Goal: Transaction & Acquisition: Purchase product/service

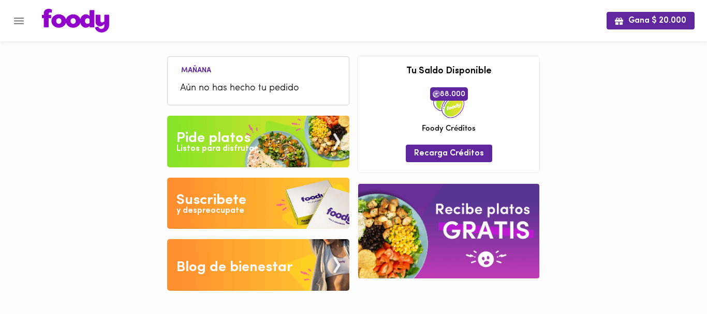
click at [18, 20] on icon "Menu" at bounding box center [19, 21] width 10 height 7
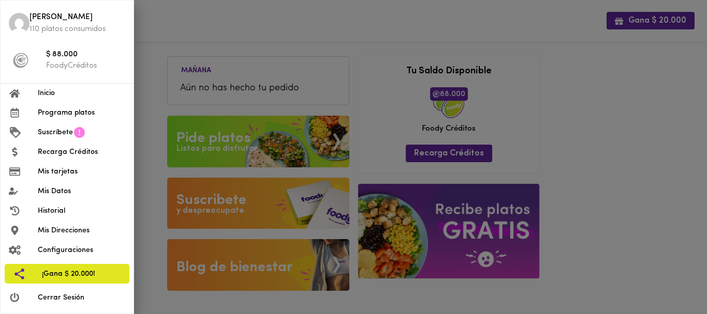
click at [67, 250] on span "Configuraciones" at bounding box center [81, 250] width 87 height 11
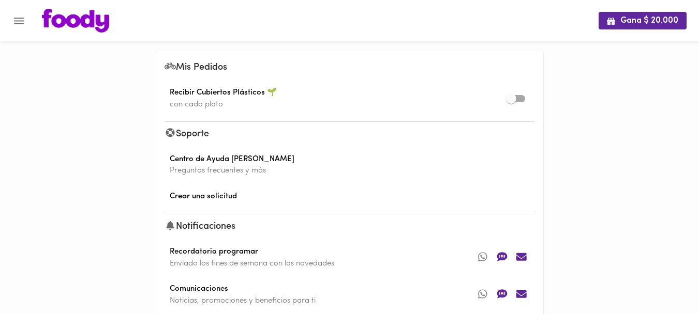
click at [14, 25] on icon "Menu" at bounding box center [18, 20] width 13 height 13
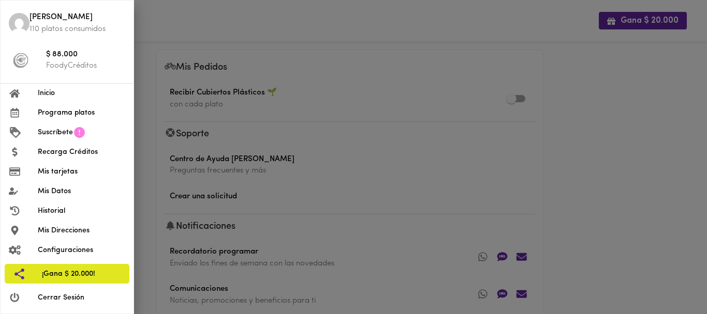
click at [55, 230] on span "Mis Direcciones" at bounding box center [81, 231] width 87 height 11
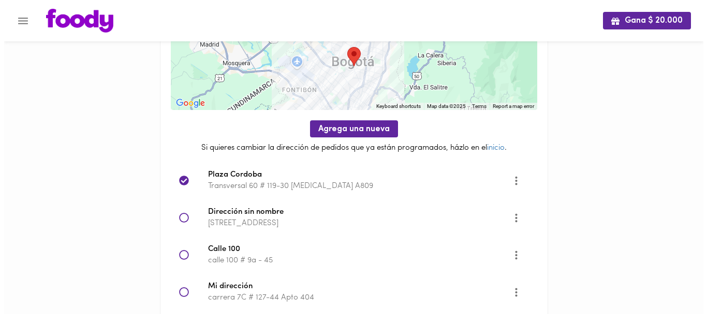
scroll to position [105, 0]
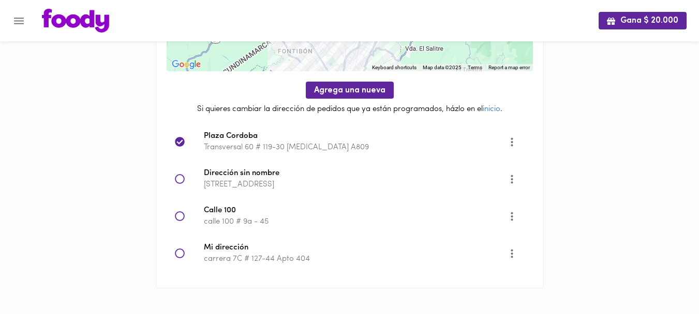
click at [15, 25] on icon "Menu" at bounding box center [18, 20] width 13 height 13
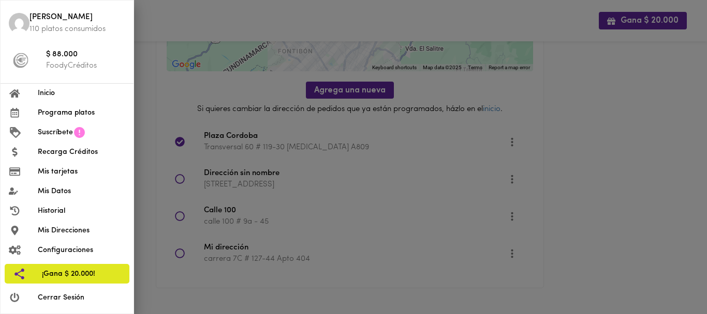
click at [38, 93] on span "Inicio" at bounding box center [81, 93] width 87 height 11
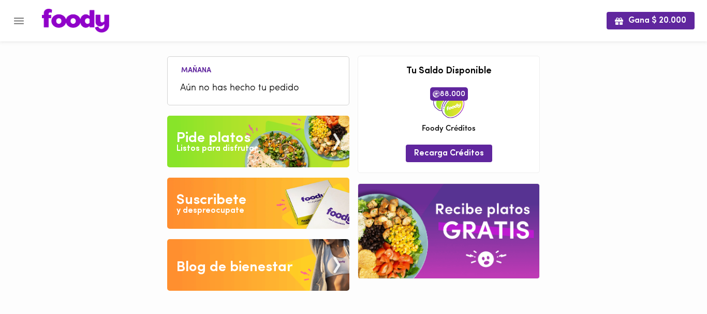
click at [308, 82] on span "Aún no has hecho tu pedido" at bounding box center [258, 89] width 156 height 14
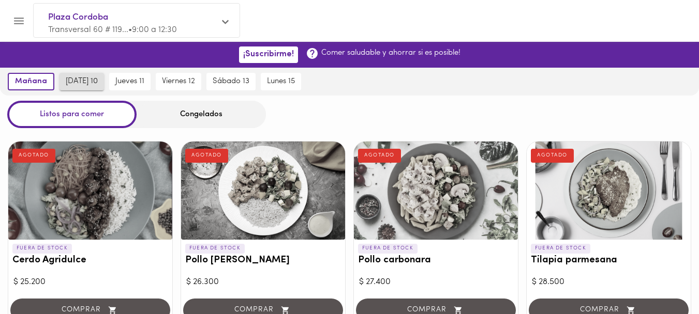
click at [87, 88] on button "[DATE] 10" at bounding box center [81, 82] width 44 height 18
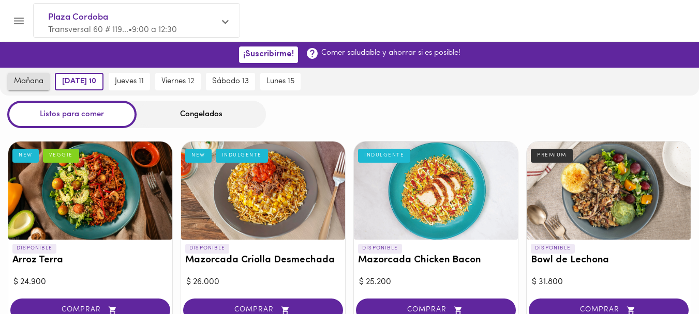
click at [20, 81] on span "mañana" at bounding box center [28, 81] width 29 height 9
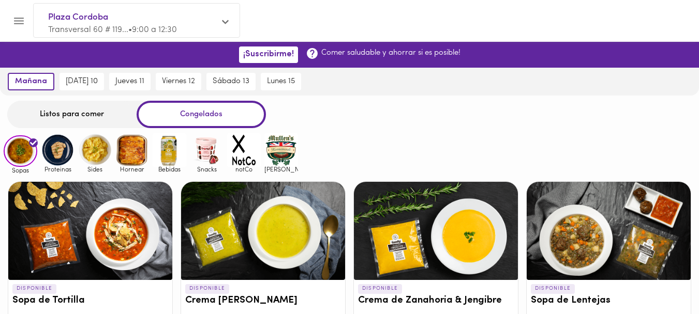
click at [44, 117] on div "Listos para comer" at bounding box center [71, 114] width 129 height 27
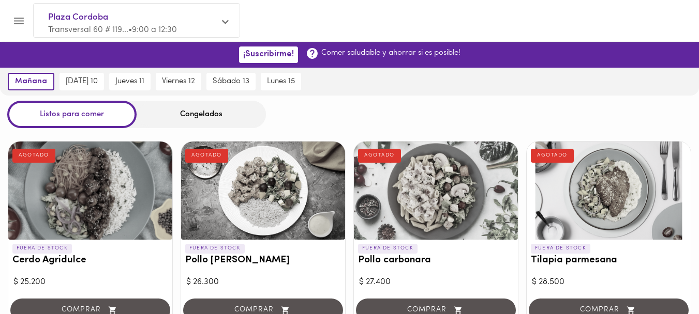
click at [304, 118] on div "Listos para comer Congelados" at bounding box center [349, 114] width 699 height 27
click at [68, 89] on button "[DATE] 10" at bounding box center [81, 82] width 44 height 18
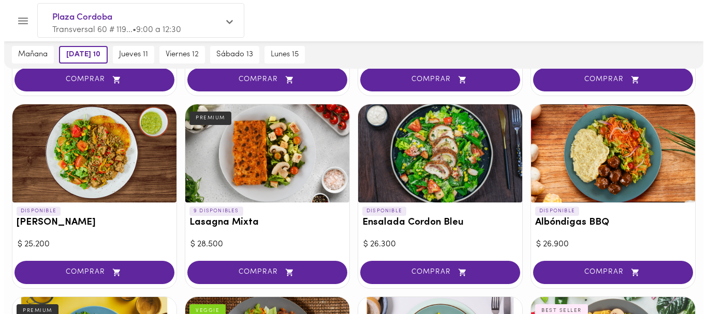
scroll to position [611, 0]
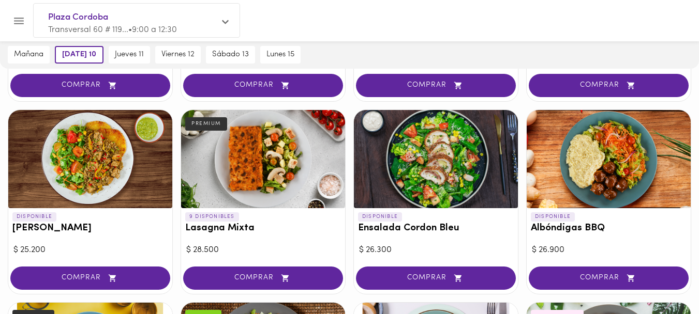
click at [593, 149] on div at bounding box center [609, 159] width 164 height 98
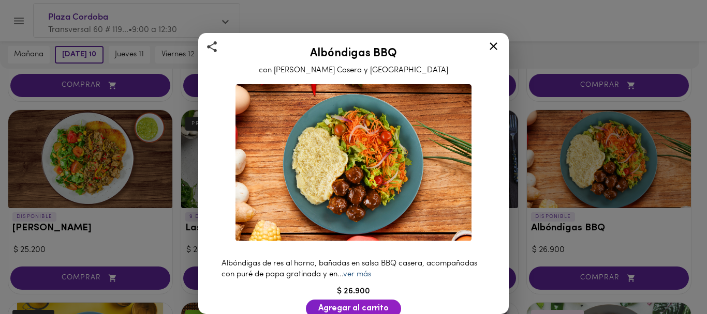
click at [371, 272] on link "ver más" at bounding box center [357, 275] width 28 height 8
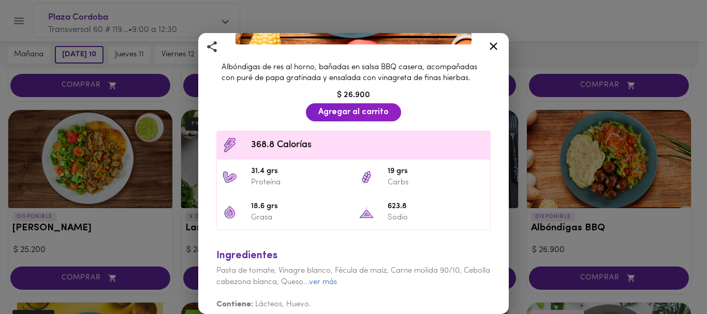
scroll to position [214, 0]
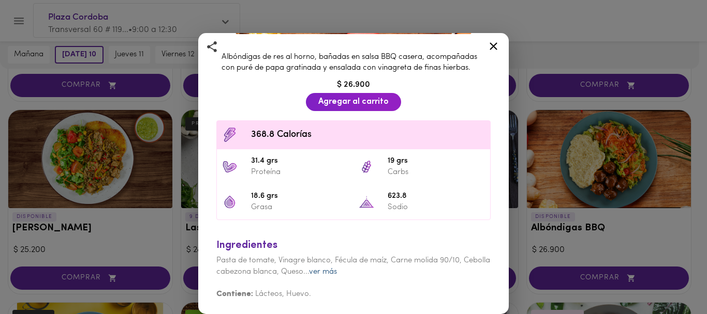
click at [337, 276] on link "ver más" at bounding box center [323, 272] width 28 height 8
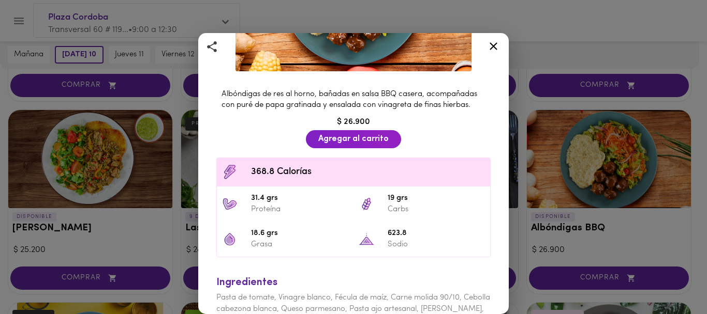
scroll to position [178, 0]
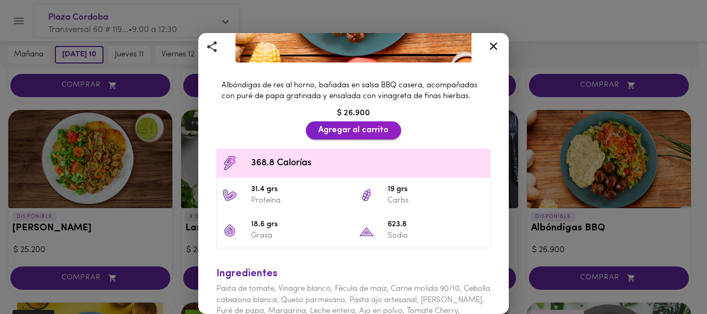
click at [360, 136] on span "Agregar al carrito" at bounding box center [353, 131] width 70 height 10
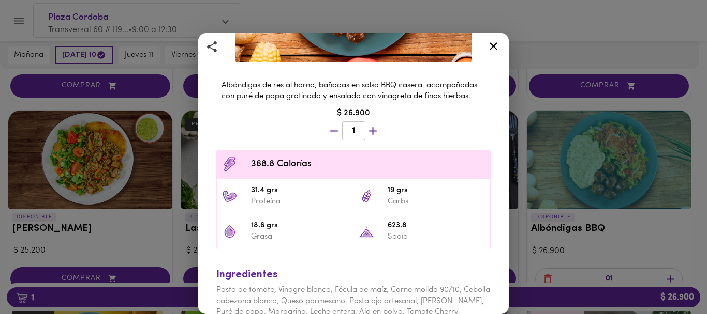
scroll to position [611, 0]
click at [491, 43] on icon at bounding box center [493, 46] width 8 height 8
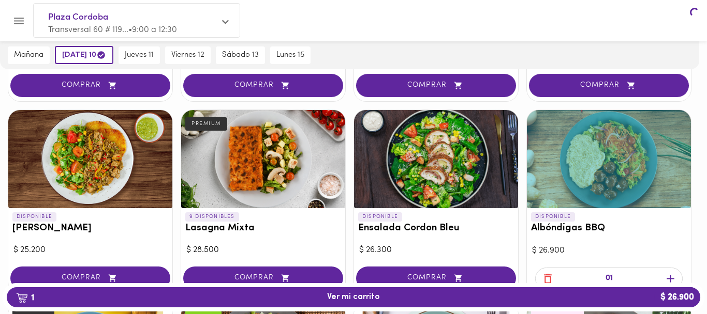
scroll to position [611, 0]
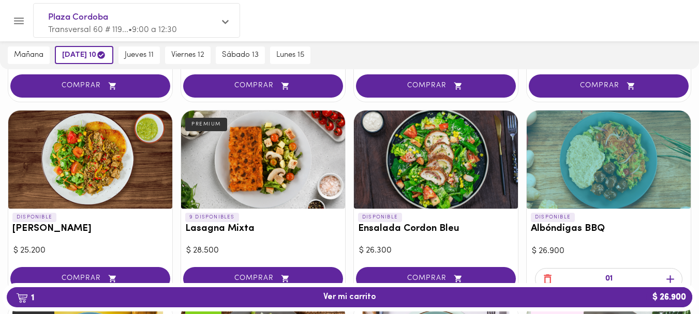
click at [219, 21] on div "Plaza Cordoba Transversal 60 # 119... • 9:00 a 12:30" at bounding box center [137, 23] width 206 height 39
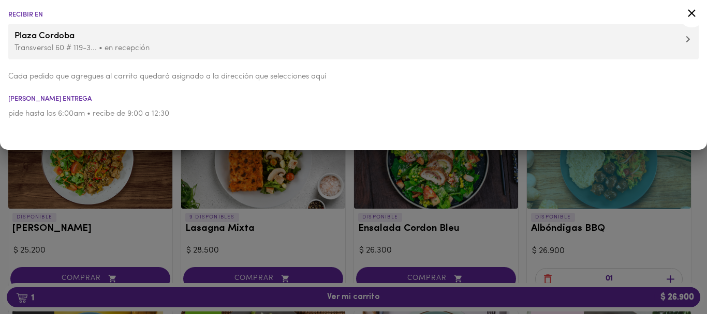
click at [136, 51] on p "Transversal 60 # 119-3... • en recepción" at bounding box center [353, 48] width 678 height 11
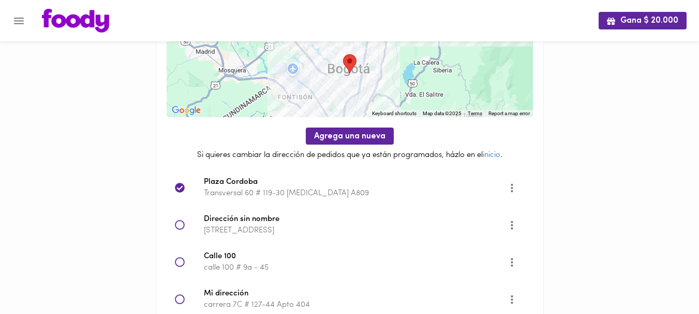
scroll to position [80, 0]
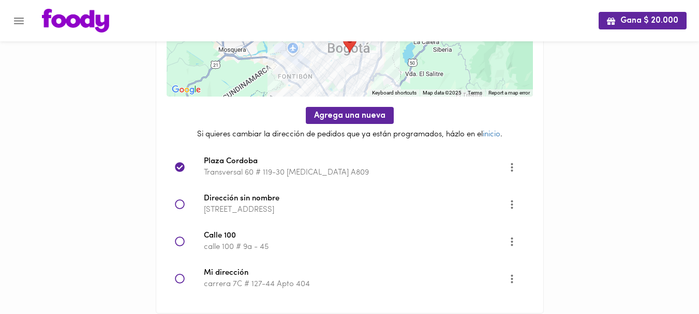
click at [178, 244] on icon at bounding box center [180, 242] width 10 height 10
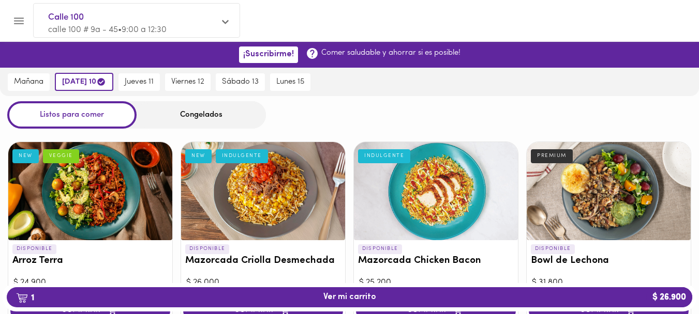
click at [69, 25] on p "calle 100 # 9a - 45 • 9:00 a 12:30" at bounding box center [131, 30] width 167 height 12
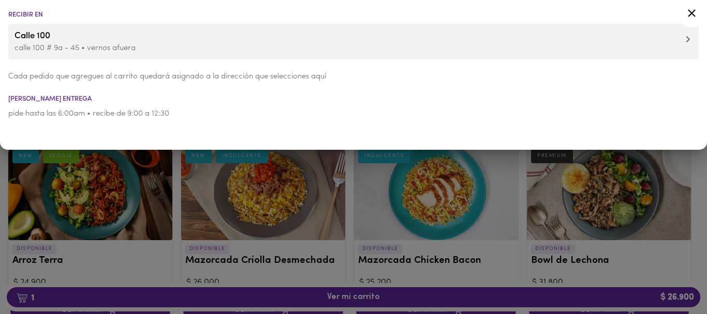
click at [155, 42] on span "Calle 100" at bounding box center [353, 35] width 678 height 13
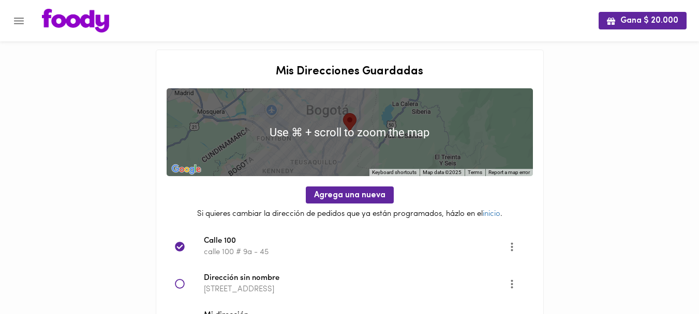
scroll to position [105, 0]
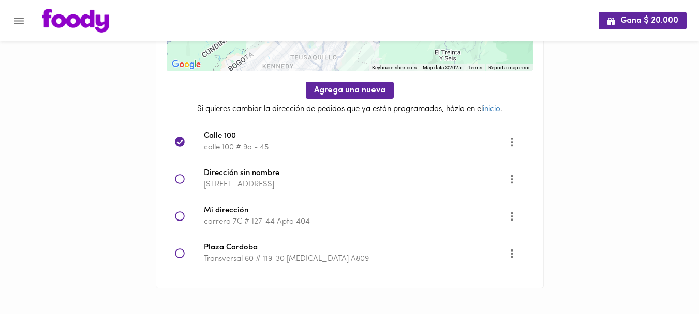
click at [515, 139] on icon "Opciones" at bounding box center [511, 142] width 13 height 13
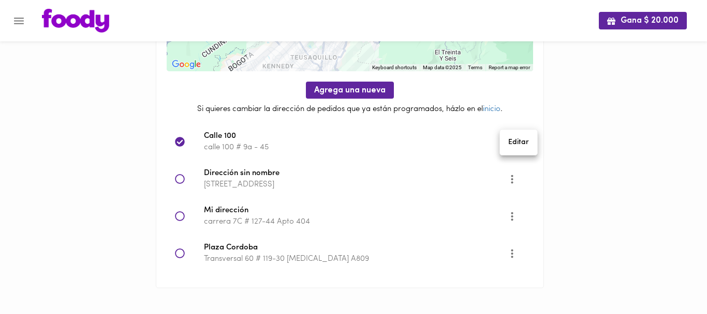
click at [512, 106] on div at bounding box center [353, 157] width 707 height 314
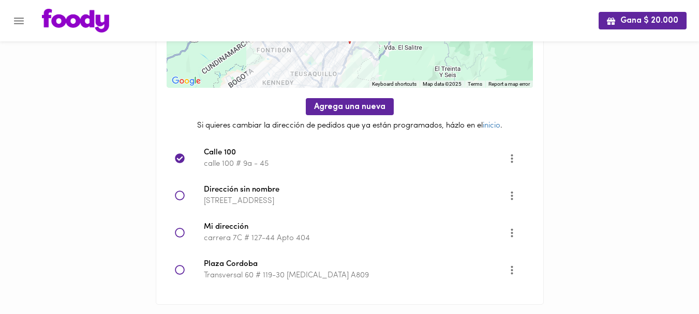
scroll to position [0, 0]
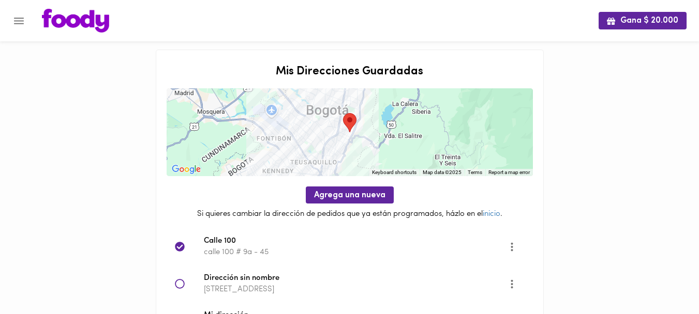
click at [21, 20] on icon "Menu" at bounding box center [18, 20] width 13 height 13
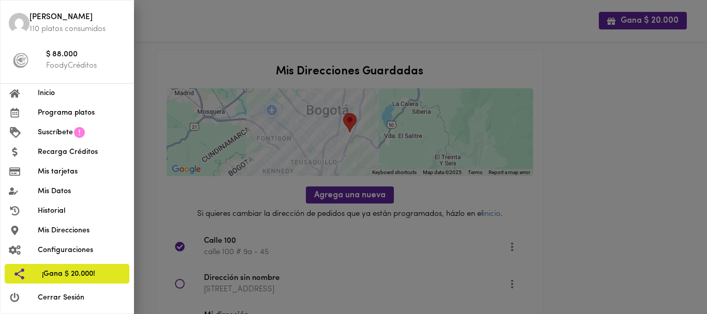
click at [58, 250] on span "Configuraciones" at bounding box center [81, 250] width 87 height 11
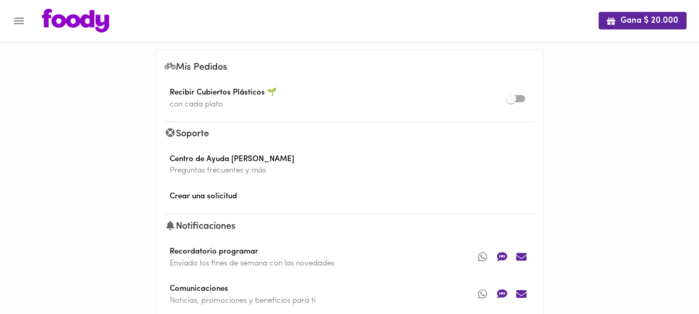
click at [20, 25] on icon "Menu" at bounding box center [18, 20] width 13 height 13
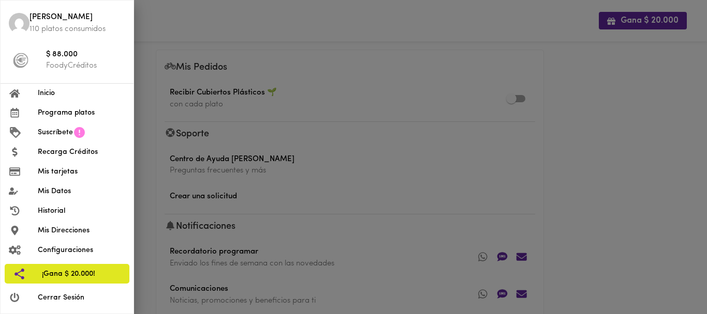
click at [55, 89] on span "Inicio" at bounding box center [81, 93] width 87 height 11
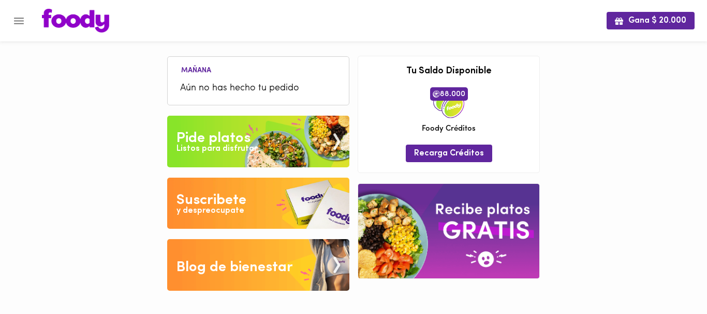
click at [19, 20] on icon "Menu" at bounding box center [19, 21] width 10 height 7
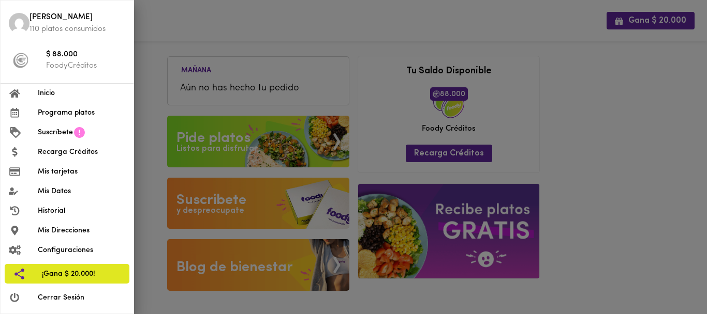
click at [191, 88] on div at bounding box center [353, 157] width 707 height 314
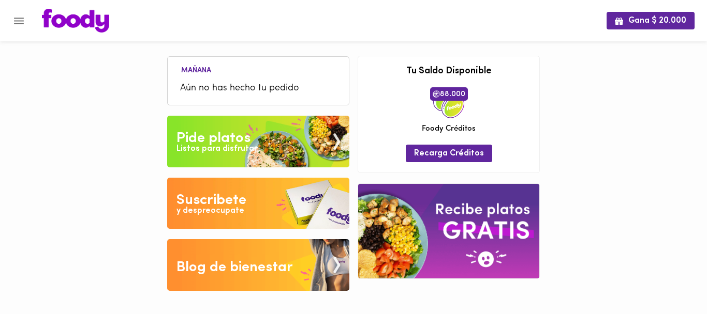
click at [191, 85] on span "Aún no has hecho tu pedido" at bounding box center [258, 89] width 156 height 14
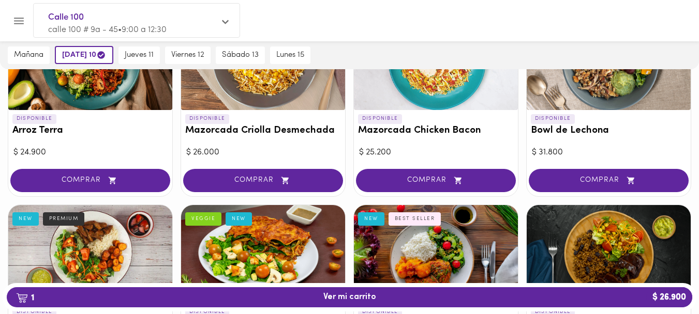
scroll to position [36, 0]
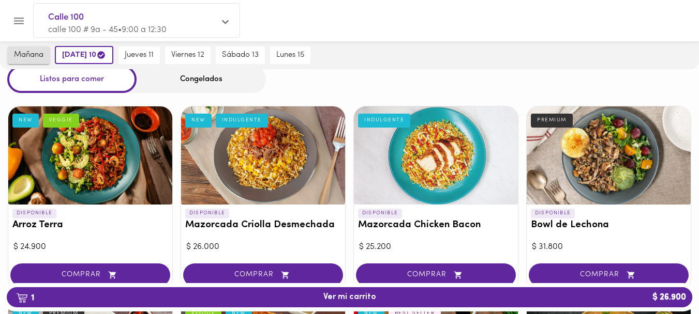
click at [34, 54] on span "mañana" at bounding box center [28, 55] width 29 height 9
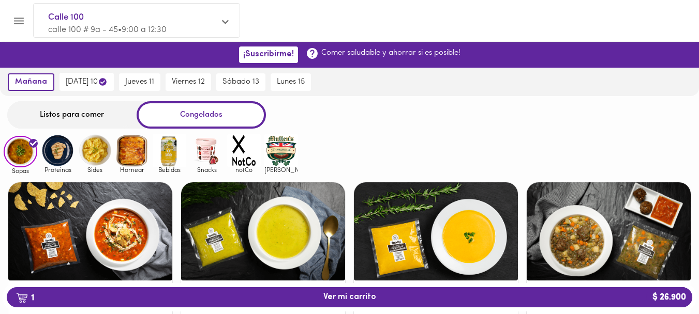
click at [62, 106] on div "Listos para comer" at bounding box center [71, 114] width 129 height 27
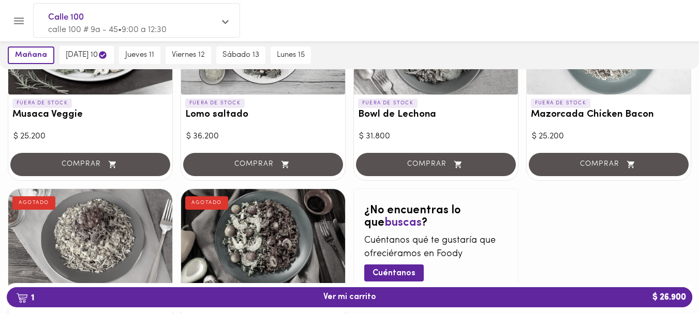
scroll to position [1037, 0]
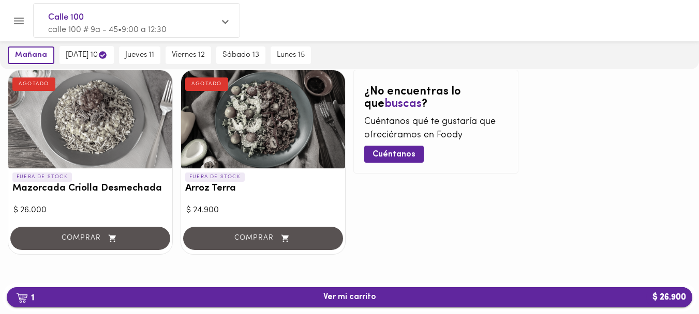
click at [199, 302] on span "1 Ver mi carrito $ 26.900" at bounding box center [349, 298] width 669 height 10
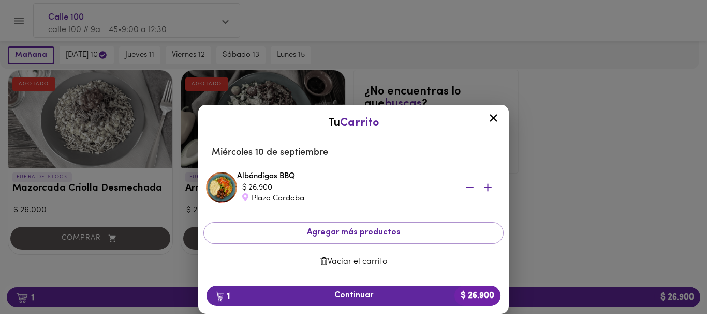
click at [248, 194] on div "Plaza Cordoba" at bounding box center [345, 198] width 207 height 11
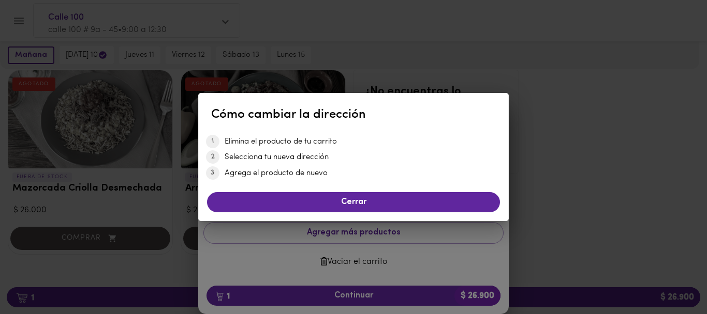
click at [224, 153] on li "Selecciona tu nueva dirección" at bounding box center [365, 157] width 283 height 11
click at [224, 155] on li "Selecciona tu nueva dirección" at bounding box center [365, 157] width 283 height 11
click at [264, 201] on span "Cerrar" at bounding box center [353, 203] width 276 height 10
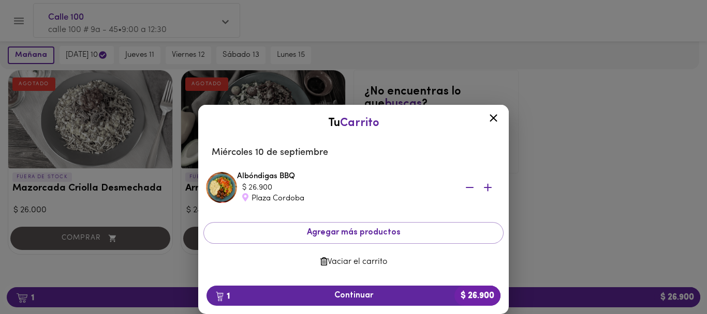
click at [278, 200] on div "Plaza Cordoba" at bounding box center [345, 198] width 207 height 11
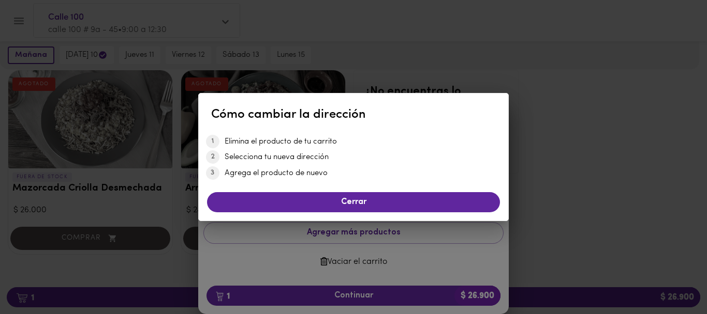
click at [224, 155] on li "Selecciona tu nueva dirección" at bounding box center [365, 157] width 283 height 11
click at [243, 156] on li "Selecciona tu nueva dirección" at bounding box center [365, 157] width 283 height 11
click at [241, 178] on li "Agrega el producto de nuevo" at bounding box center [365, 173] width 283 height 11
click at [250, 139] on li "Elimina el producto de tu carrito" at bounding box center [365, 142] width 283 height 11
click at [325, 207] on span "Cerrar" at bounding box center [353, 203] width 276 height 10
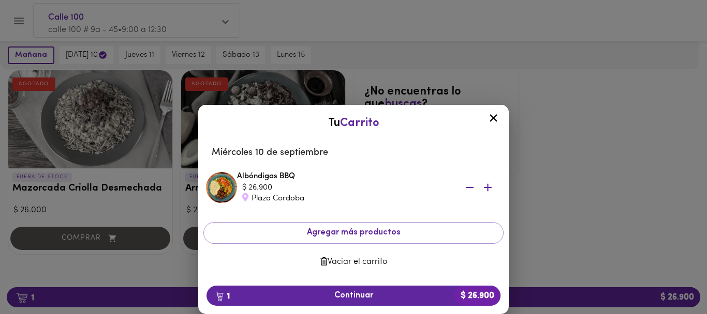
click at [498, 119] on icon at bounding box center [493, 118] width 13 height 13
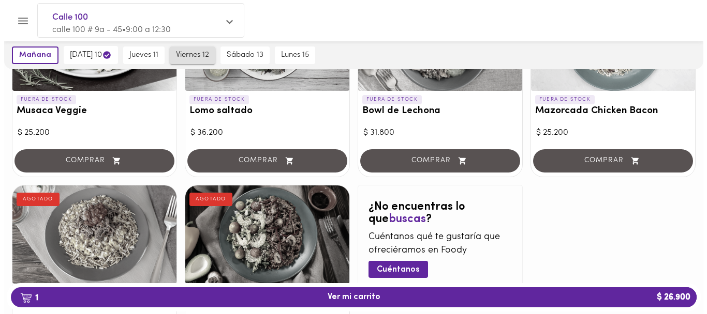
scroll to position [896, 0]
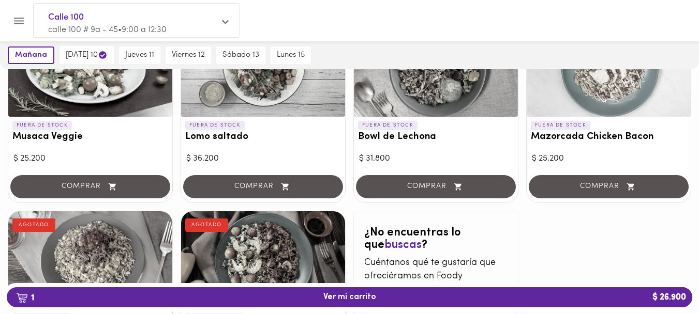
click at [194, 12] on span "Calle 100" at bounding box center [131, 17] width 167 height 13
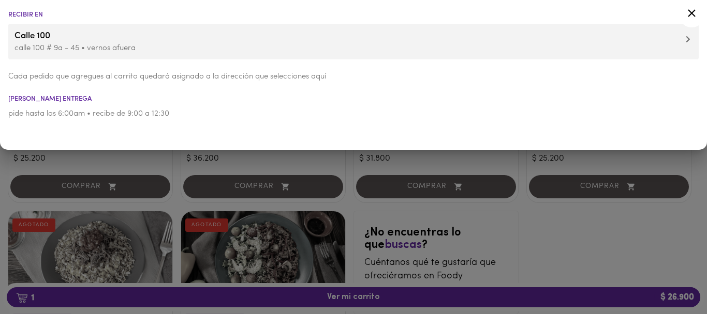
click at [178, 29] on span "Calle 100" at bounding box center [353, 35] width 678 height 13
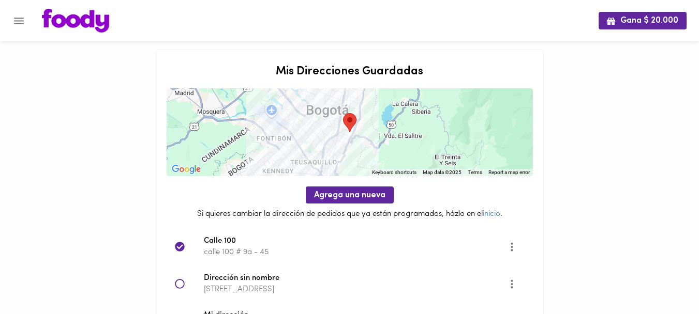
click at [19, 26] on icon "Menu" at bounding box center [18, 20] width 13 height 13
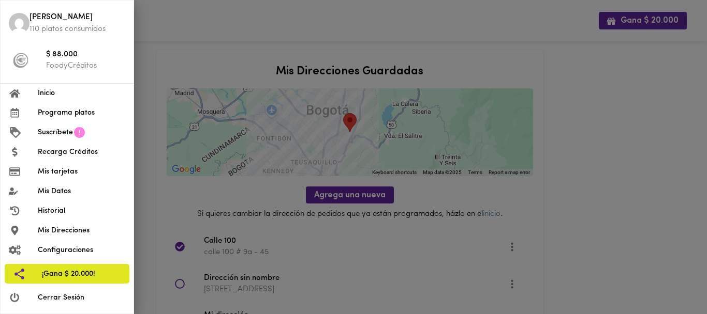
click at [52, 118] on span "Programa platos" at bounding box center [81, 113] width 87 height 11
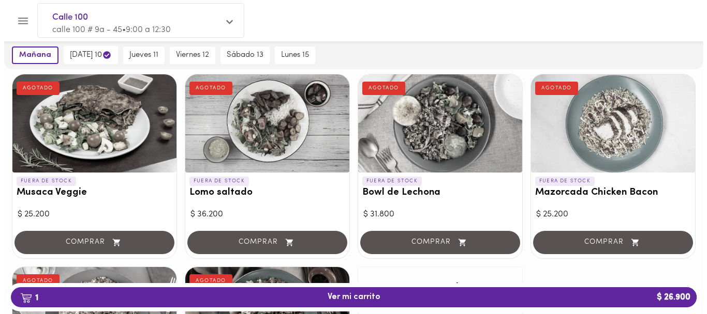
scroll to position [880, 0]
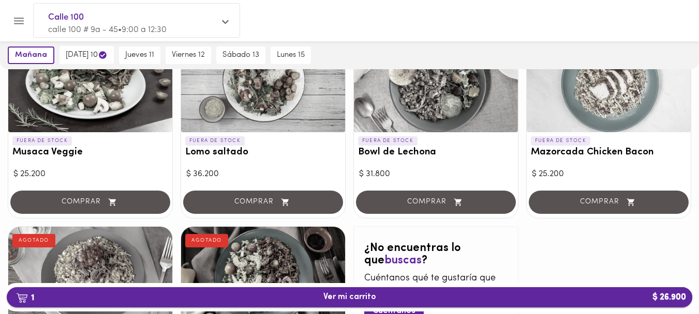
click at [370, 293] on span "1 Ver mi carrito $ 26.900" at bounding box center [349, 298] width 53 height 10
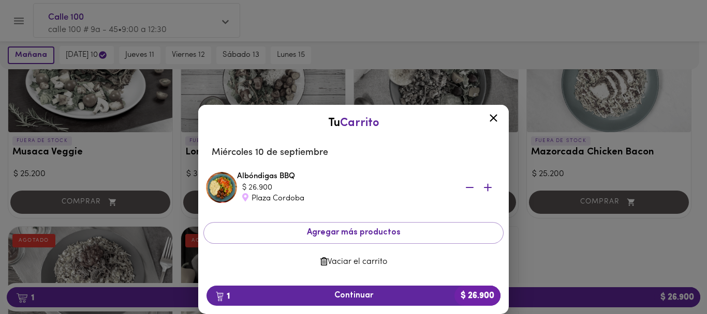
click at [338, 260] on span "Vaciar el carrito" at bounding box center [353, 263] width 283 height 10
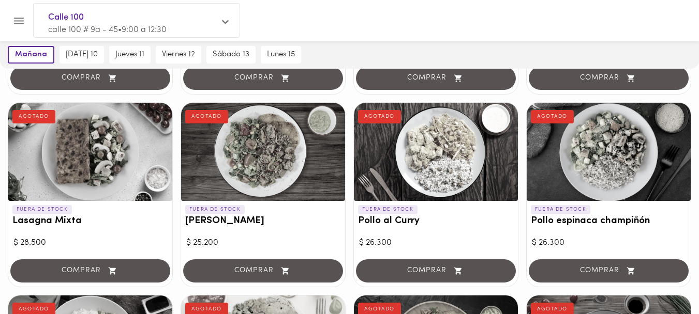
scroll to position [418, 0]
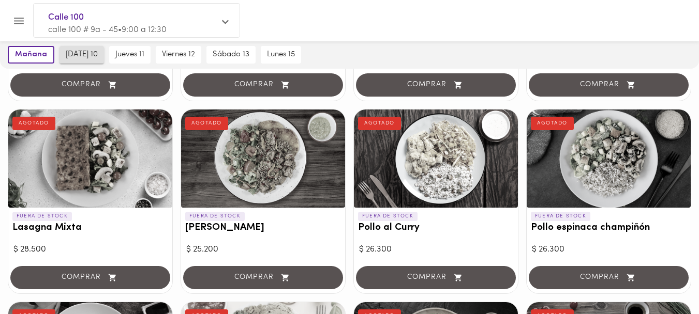
click at [98, 53] on span "[DATE] 10" at bounding box center [82, 54] width 32 height 9
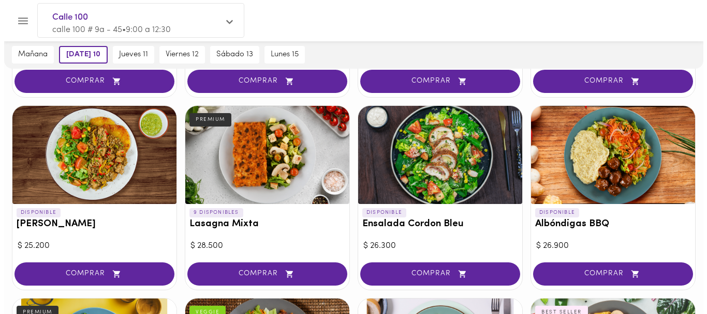
scroll to position [620, 0]
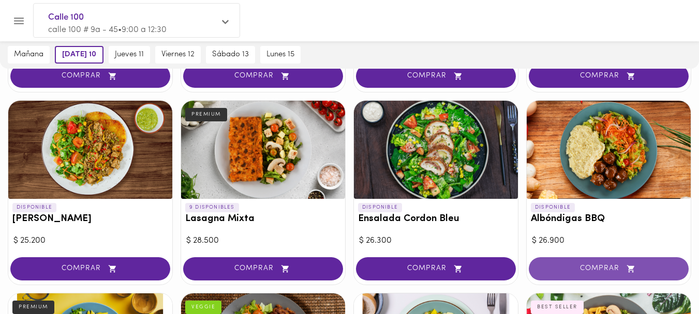
click at [586, 267] on span "COMPRAR" at bounding box center [609, 269] width 134 height 9
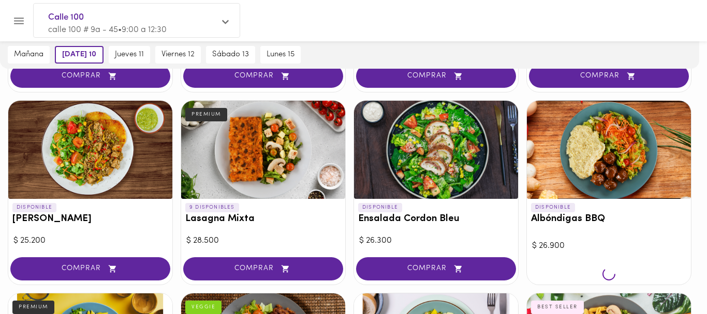
scroll to position [621, 0]
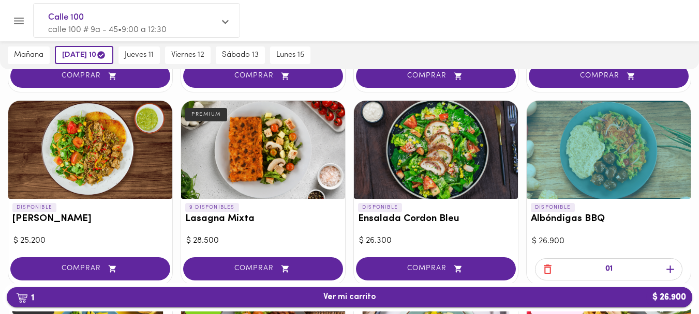
click at [408, 300] on span "1 Ver mi carrito $ 26.900" at bounding box center [349, 298] width 669 height 10
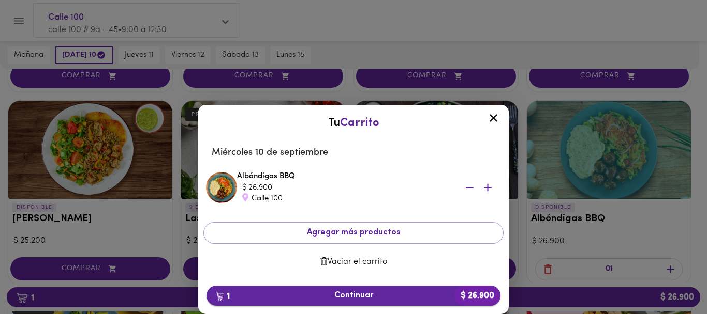
click at [325, 298] on span "1 Continuar $ 26.900" at bounding box center [353, 296] width 277 height 10
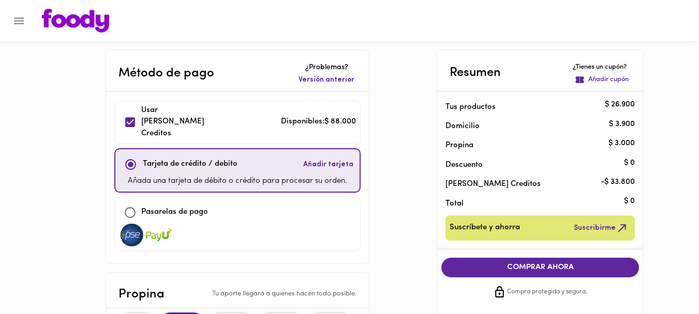
scroll to position [1, 0]
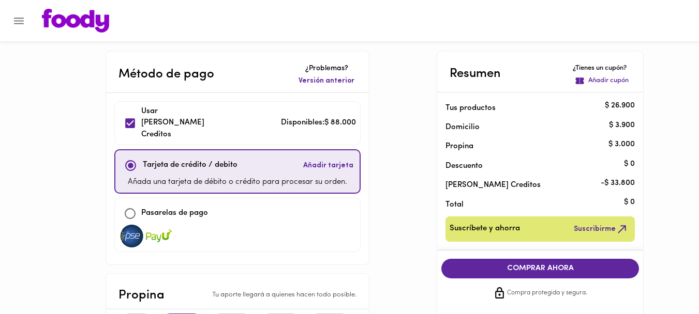
click at [179, 119] on p "Usar [PERSON_NAME] Creditos" at bounding box center [177, 123] width 72 height 35
click at [177, 107] on div "Usar [PERSON_NAME] Creditos" at bounding box center [166, 123] width 95 height 35
click at [174, 112] on p "Usar [PERSON_NAME] Creditos" at bounding box center [177, 123] width 72 height 35
checkbox input "true"
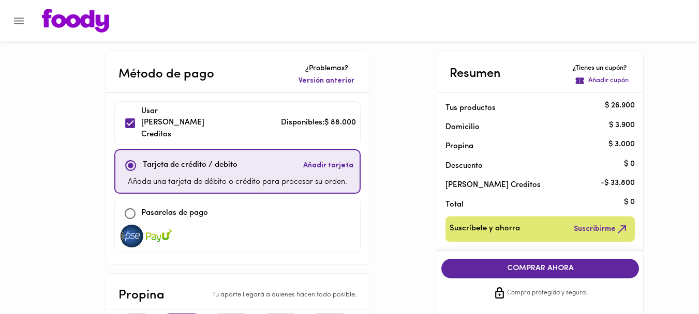
click at [499, 269] on span "COMPRAR AHORA" at bounding box center [540, 268] width 177 height 9
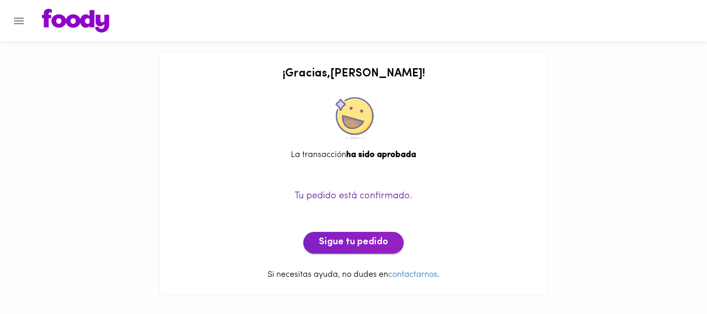
click at [373, 246] on span "Sigue tu pedido" at bounding box center [353, 242] width 69 height 11
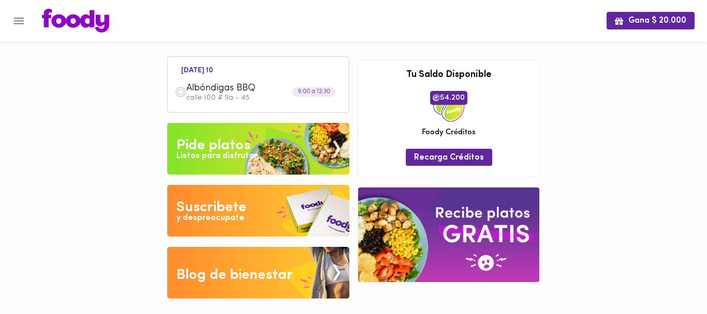
click at [197, 73] on li "[DATE] 10" at bounding box center [197, 70] width 49 height 10
click at [197, 93] on span "Albóndigas BBQ" at bounding box center [245, 89] width 119 height 12
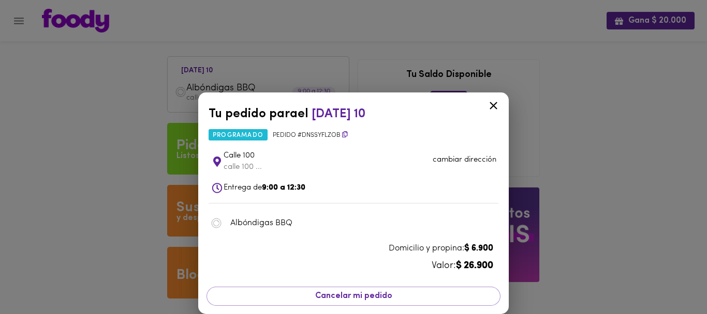
click at [209, 50] on div "Tu pedido para el [DATE] 10 programado Pedido # dnsSYFLZoB Calle 100 calle 100 …" at bounding box center [353, 157] width 707 height 314
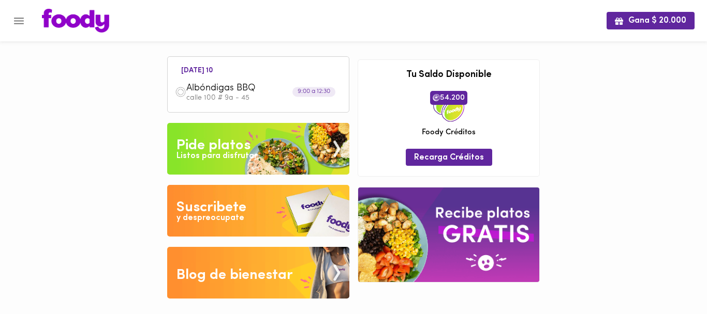
click at [25, 24] on icon "Menu" at bounding box center [18, 20] width 13 height 13
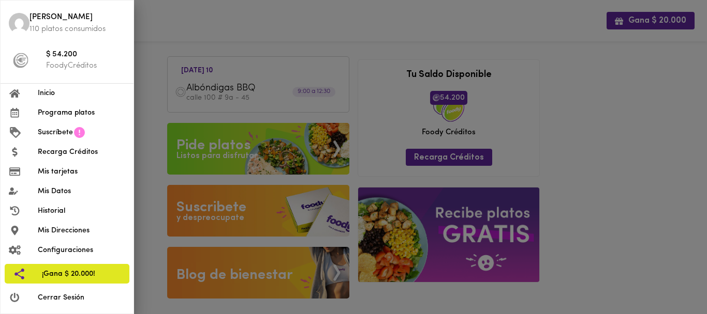
click at [16, 96] on icon at bounding box center [14, 93] width 11 height 8
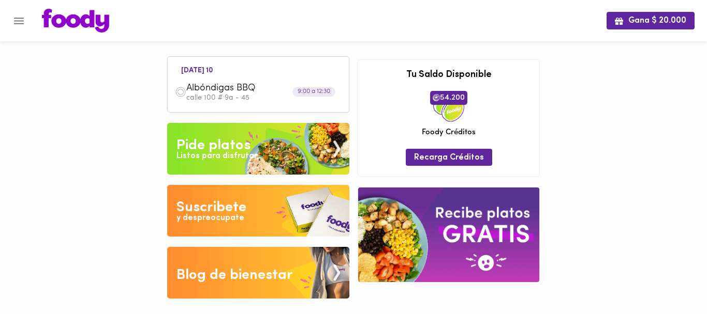
click at [18, 21] on icon "Menu" at bounding box center [19, 21] width 10 height 7
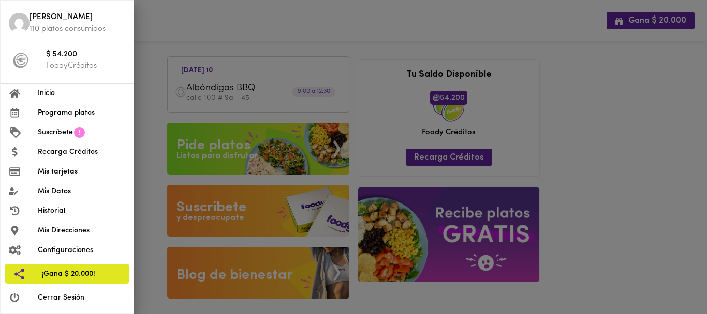
click at [82, 117] on span "Programa platos" at bounding box center [81, 113] width 87 height 11
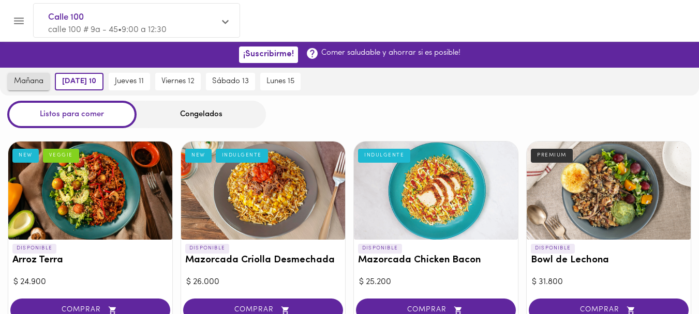
click at [34, 79] on span "mañana" at bounding box center [28, 81] width 29 height 9
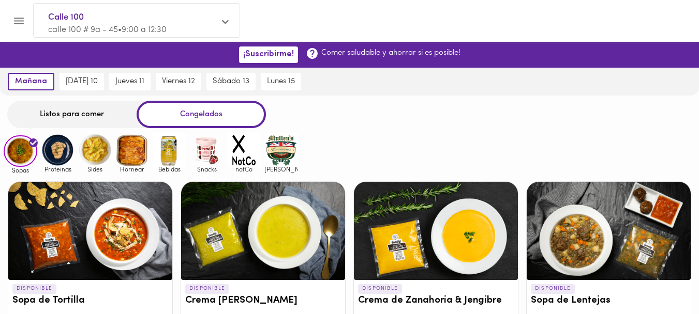
click at [80, 122] on div "Listos para comer" at bounding box center [71, 114] width 129 height 27
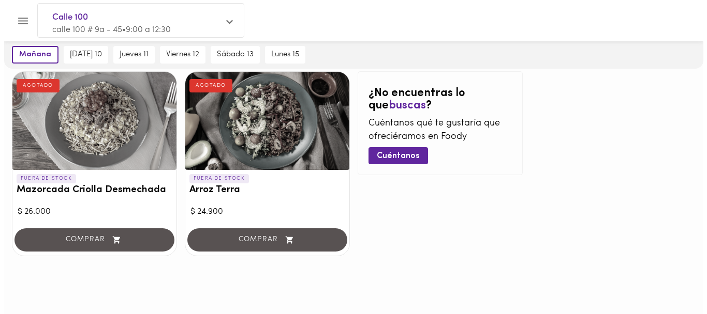
scroll to position [1037, 0]
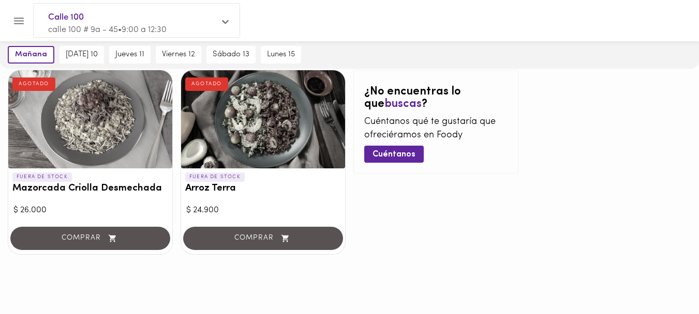
click at [22, 20] on icon "Menu" at bounding box center [18, 20] width 13 height 13
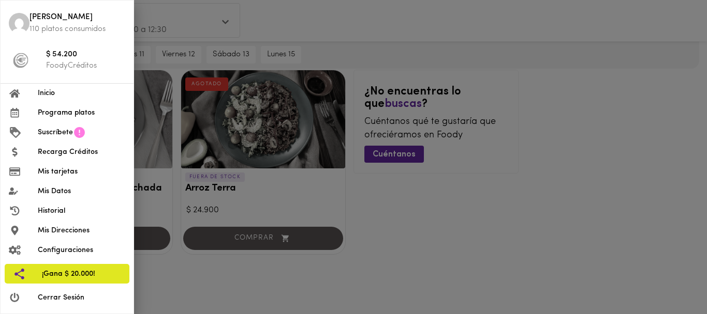
click at [40, 93] on span "Inicio" at bounding box center [81, 93] width 87 height 11
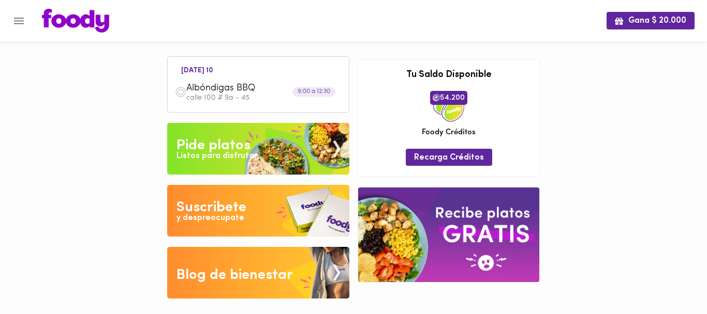
click at [17, 20] on icon "Menu" at bounding box center [18, 20] width 13 height 13
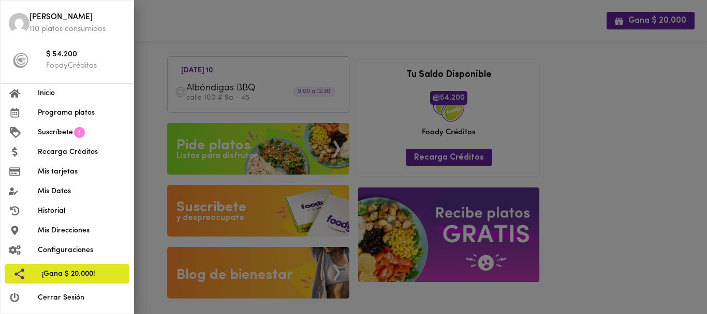
click at [44, 87] on li "Inicio" at bounding box center [67, 94] width 133 height 20
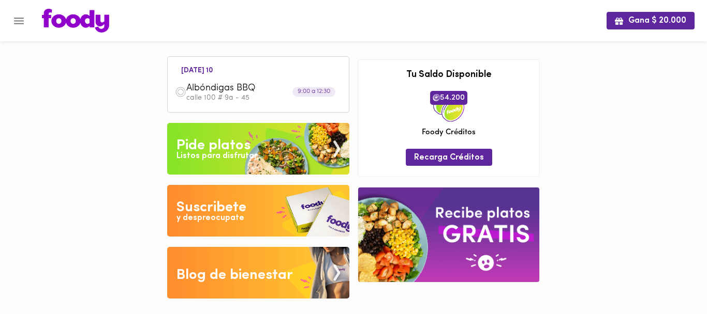
click at [23, 20] on icon "Menu" at bounding box center [18, 20] width 13 height 13
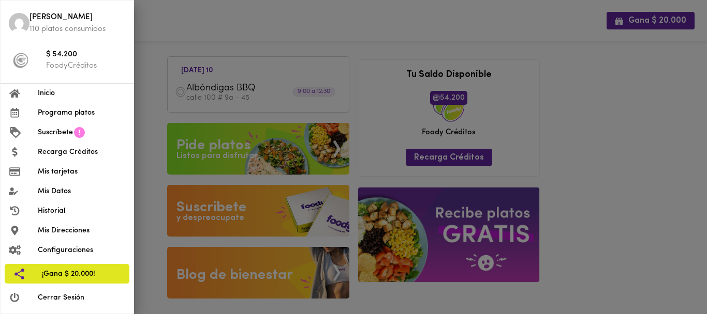
click at [69, 195] on span "Mis Datos" at bounding box center [81, 191] width 87 height 11
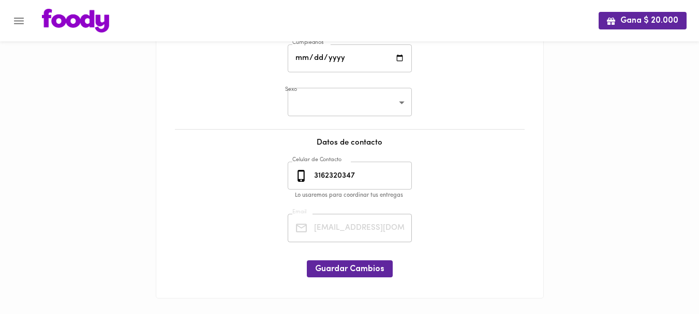
scroll to position [237, 0]
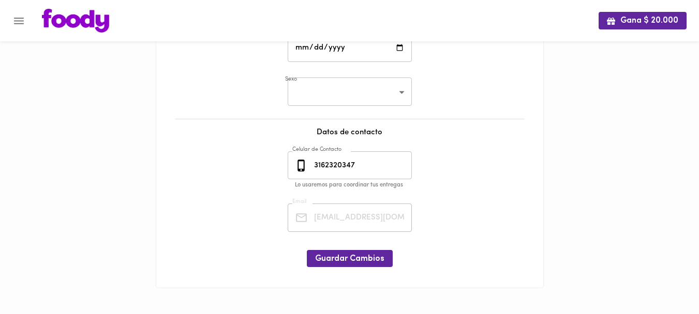
click at [22, 30] on button "Menu" at bounding box center [18, 20] width 25 height 25
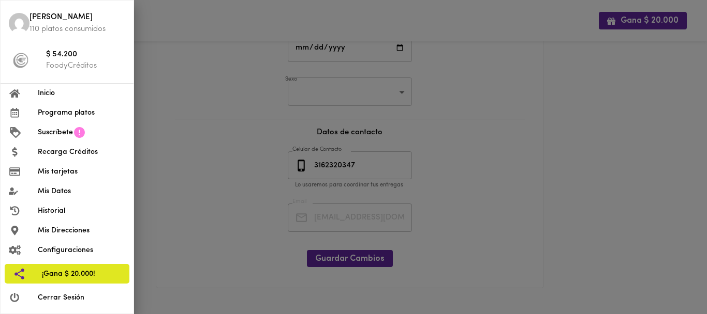
click at [23, 21] on img at bounding box center [19, 23] width 21 height 21
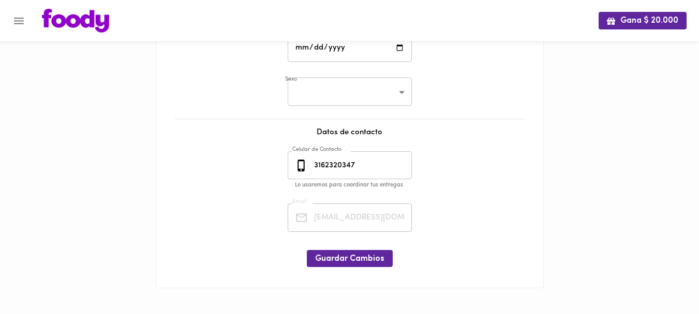
click at [163, 152] on div "Mis Datos Datos Personales Nombre [PERSON_NAME] Nombre Tipo Documento de Identi…" at bounding box center [349, 52] width 387 height 471
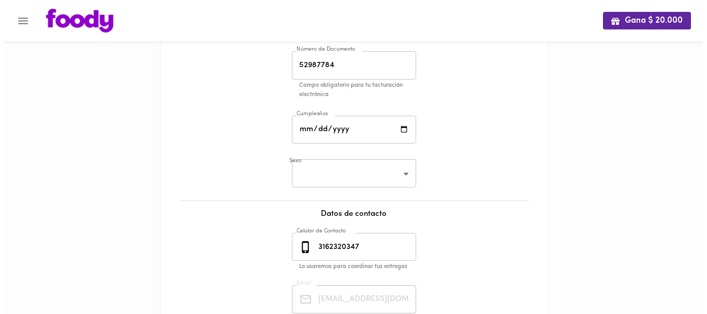
scroll to position [169, 0]
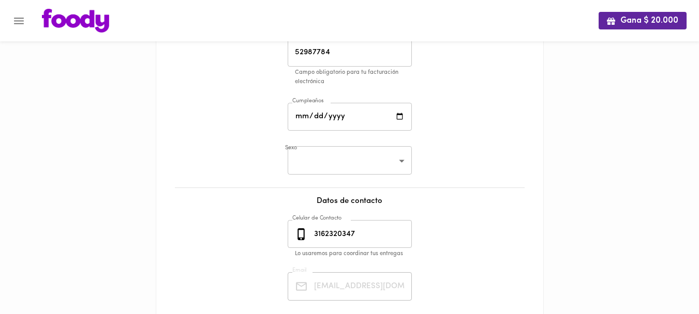
click at [23, 22] on icon "Menu" at bounding box center [18, 20] width 13 height 13
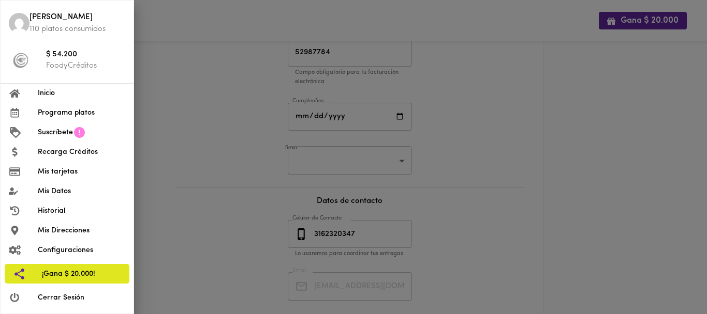
click at [46, 93] on span "Inicio" at bounding box center [81, 93] width 87 height 11
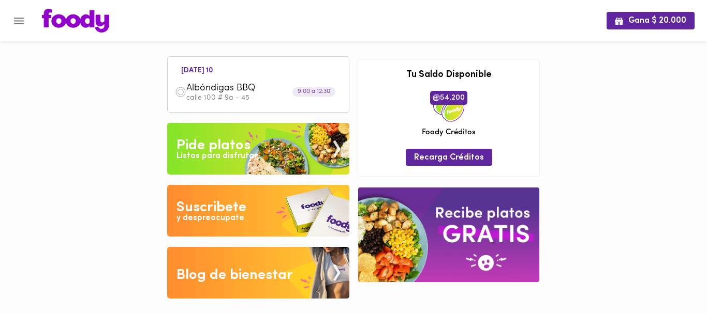
click at [12, 21] on icon "Menu" at bounding box center [18, 20] width 13 height 13
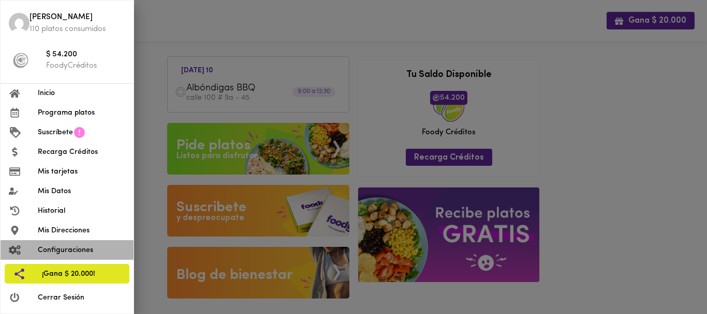
click at [41, 253] on span "Configuraciones" at bounding box center [81, 250] width 87 height 11
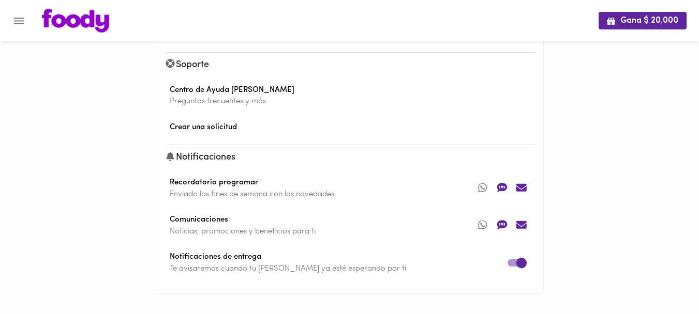
scroll to position [80, 0]
